Goal: Find specific page/section: Find specific page/section

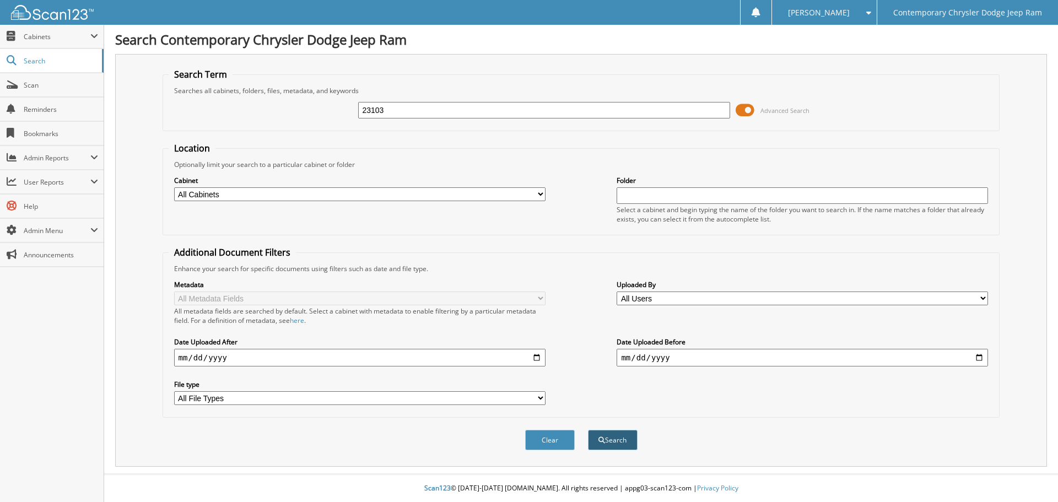
type input "23103"
click at [618, 436] on button "Search" at bounding box center [613, 440] width 50 height 20
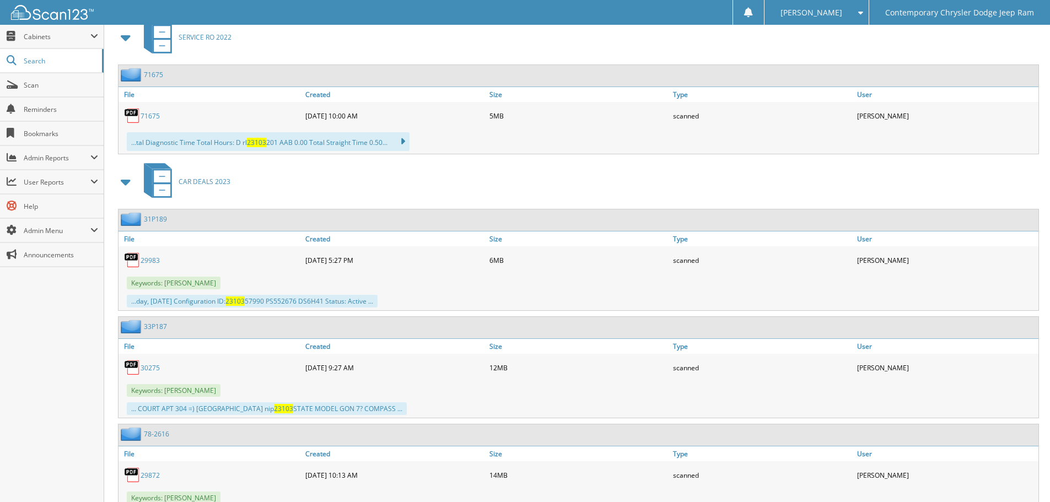
scroll to position [549, 0]
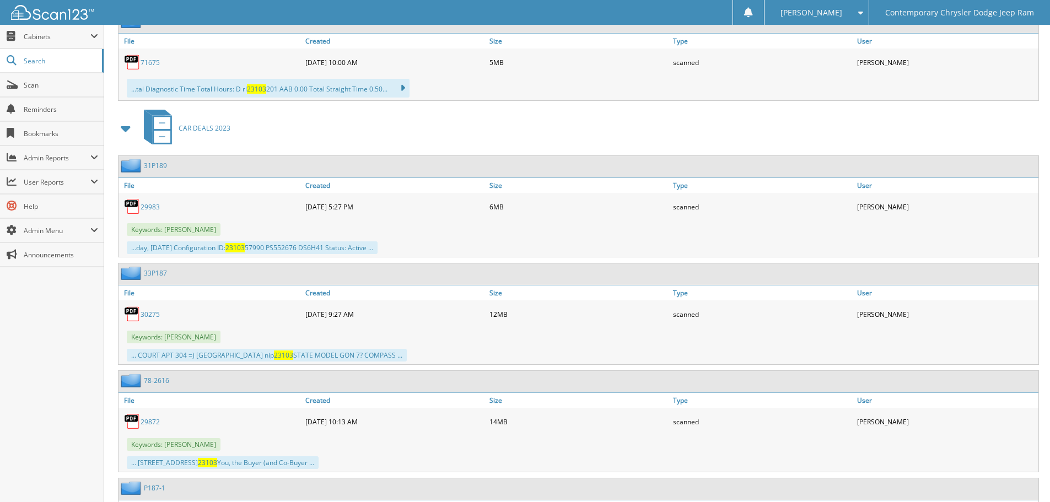
click at [124, 128] on span at bounding box center [126, 129] width 15 height 20
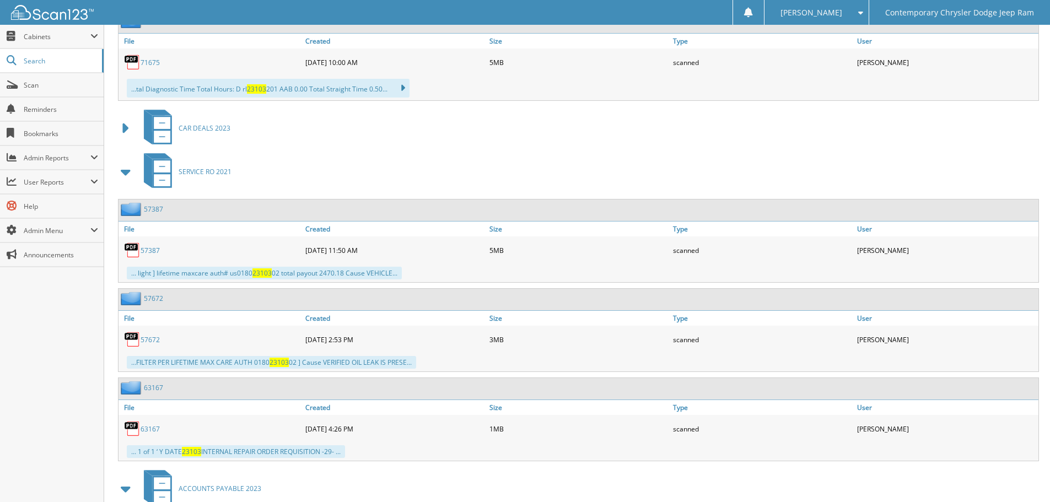
click at [125, 172] on span at bounding box center [126, 172] width 15 height 20
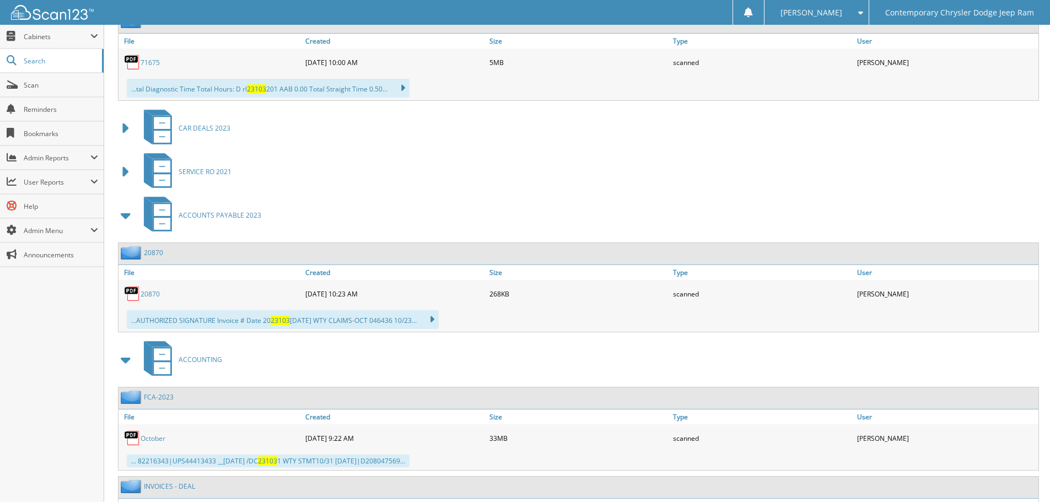
click at [127, 213] on span at bounding box center [126, 216] width 15 height 20
click at [127, 361] on span at bounding box center [126, 360] width 15 height 20
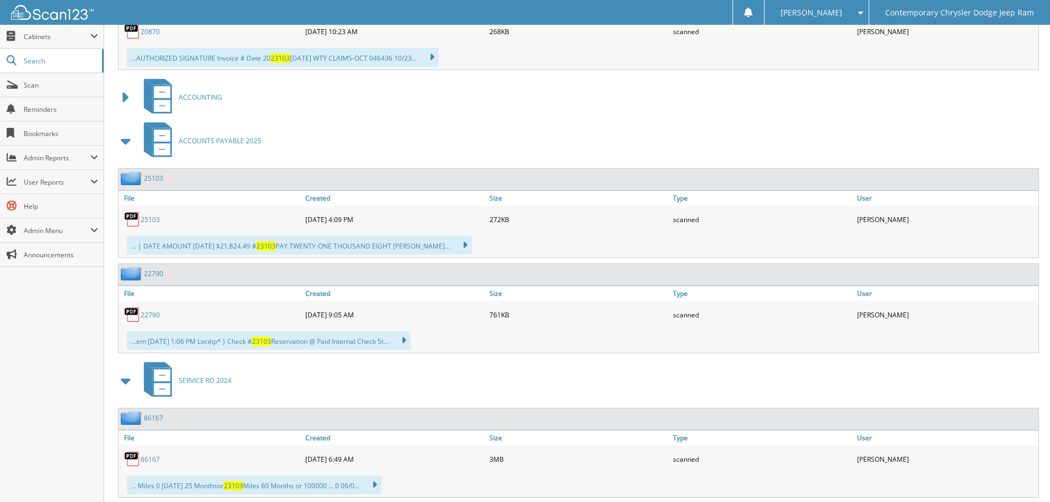
scroll to position [838, 0]
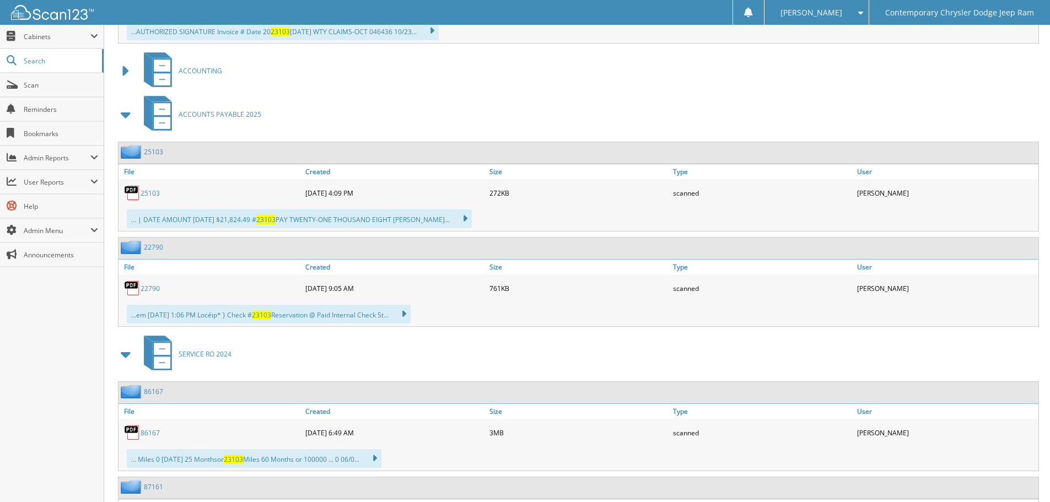
click at [151, 195] on link "25103" at bounding box center [150, 193] width 19 height 9
click at [40, 65] on span "Search" at bounding box center [60, 60] width 73 height 9
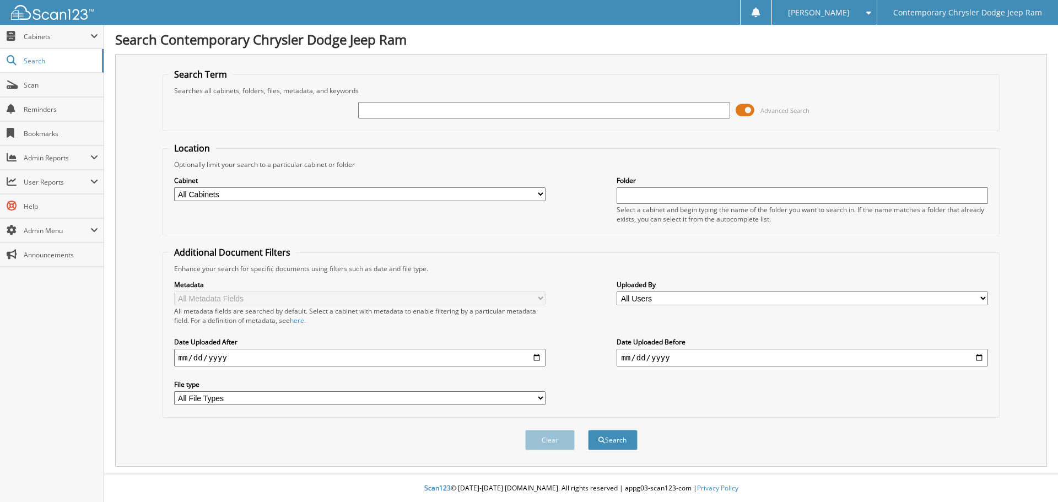
click at [838, 13] on span "[PERSON_NAME]" at bounding box center [819, 12] width 62 height 7
click at [833, 47] on link "Logout" at bounding box center [824, 53] width 104 height 19
